Goal: Task Accomplishment & Management: Manage account settings

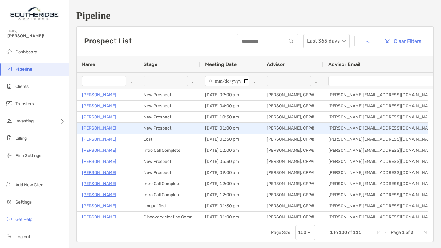
click at [106, 127] on p "Deborah Martin" at bounding box center [99, 128] width 34 height 8
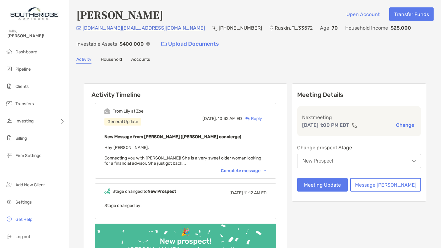
click at [258, 169] on div "Complete message" at bounding box center [244, 170] width 46 height 5
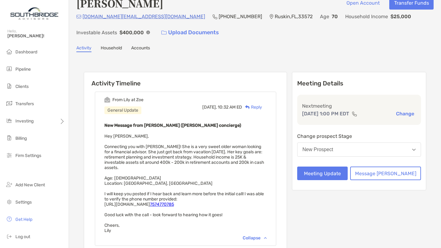
scroll to position [6, 0]
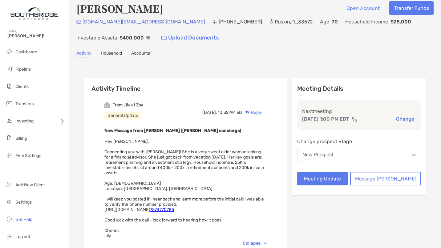
click at [399, 119] on button "Change" at bounding box center [405, 118] width 22 height 6
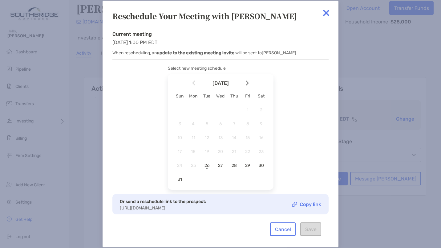
click at [208, 164] on span "26" at bounding box center [207, 165] width 10 height 5
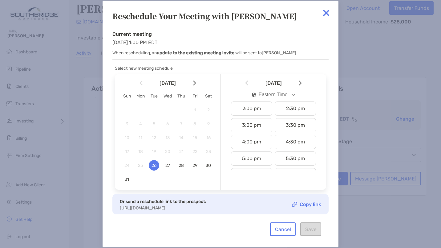
click at [260, 110] on div "2:00 pm" at bounding box center [251, 108] width 41 height 14
click at [315, 233] on button "Save" at bounding box center [310, 229] width 21 height 14
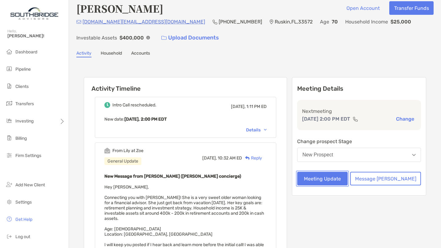
click at [343, 177] on button "Meeting Update" at bounding box center [322, 179] width 51 height 14
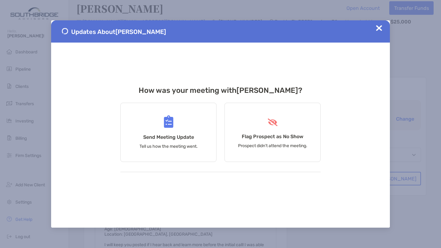
click at [175, 131] on div "Send Meeting Update Tell us how the meeting went." at bounding box center [168, 132] width 96 height 59
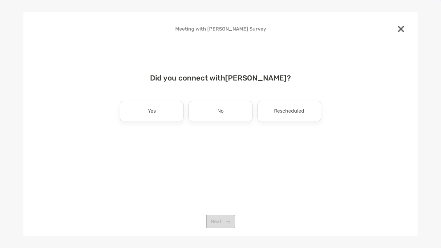
click at [149, 112] on p "Yes" at bounding box center [152, 111] width 8 height 10
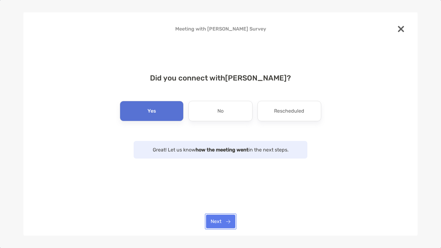
click at [222, 223] on button "Next" at bounding box center [220, 221] width 29 height 14
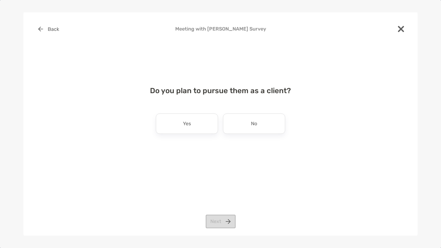
click at [255, 119] on p "No" at bounding box center [254, 124] width 6 height 10
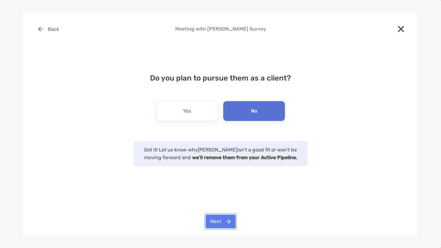
click at [221, 218] on button "Next" at bounding box center [221, 221] width 30 height 14
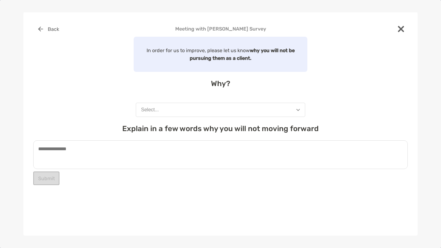
click at [221, 109] on button "Select..." at bounding box center [220, 110] width 169 height 14
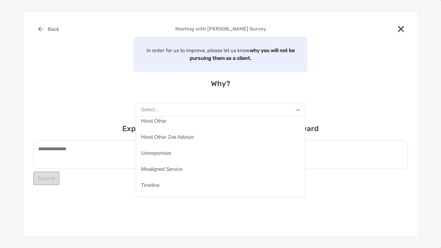
scroll to position [48, 0]
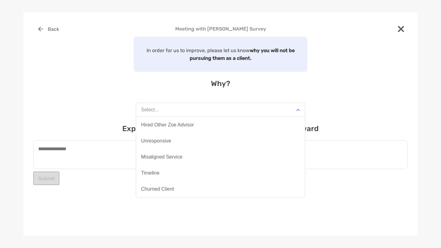
click at [213, 156] on button "Misaligned Service" at bounding box center [220, 157] width 169 height 16
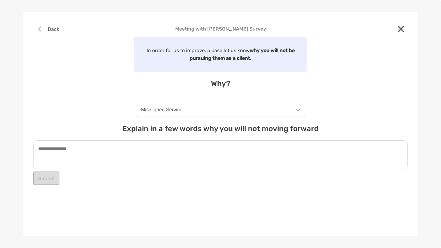
click at [160, 155] on textarea at bounding box center [220, 154] width 374 height 29
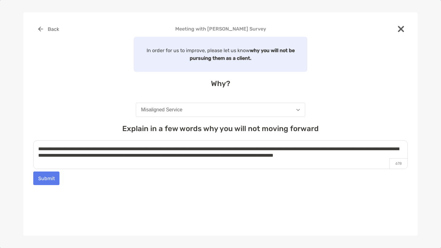
type textarea "**********"
click at [42, 180] on button "Submit" at bounding box center [46, 178] width 26 height 14
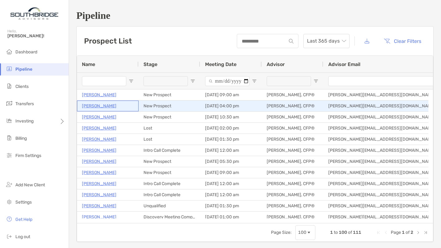
click at [111, 105] on p "[PERSON_NAME]" at bounding box center [99, 106] width 34 height 8
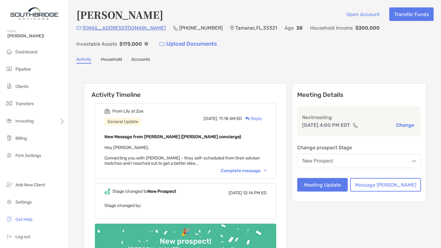
click at [258, 171] on div "Complete message" at bounding box center [244, 170] width 46 height 5
